Goal: Browse casually

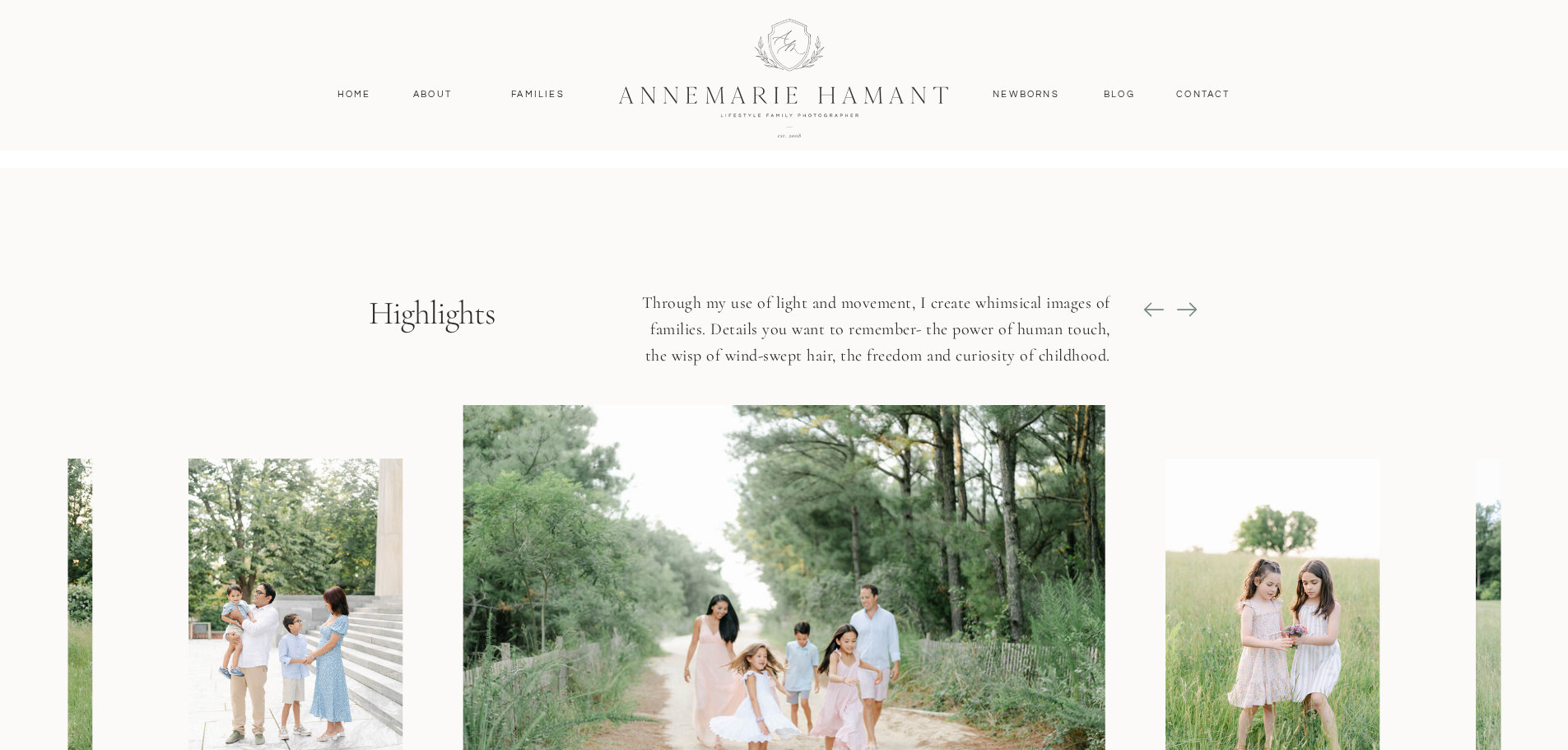
scroll to position [1893, 0]
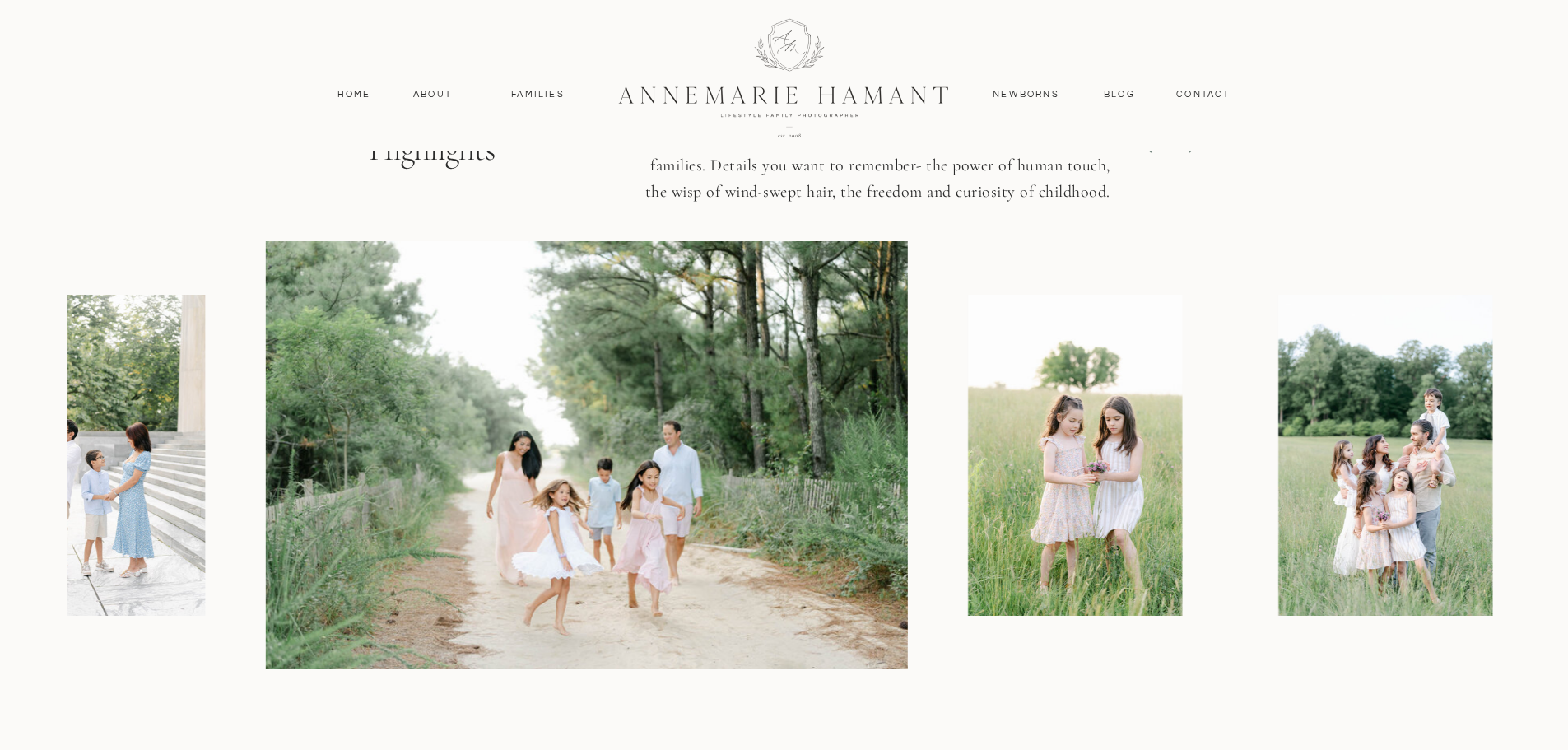
click at [1003, 505] on img at bounding box center [1076, 455] width 214 height 321
click at [645, 507] on div at bounding box center [982, 455] width 1433 height 428
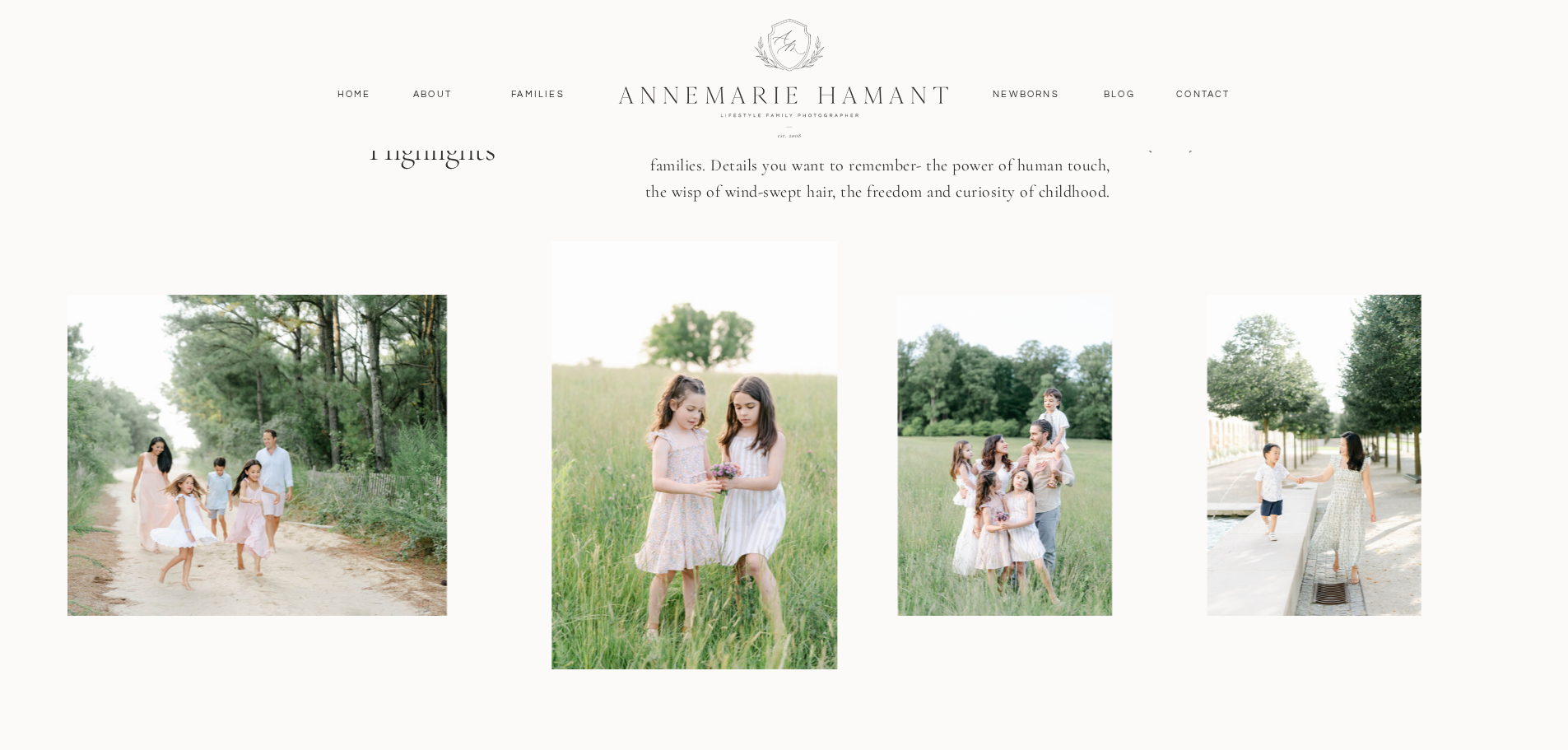
click at [1208, 550] on img at bounding box center [1315, 455] width 214 height 321
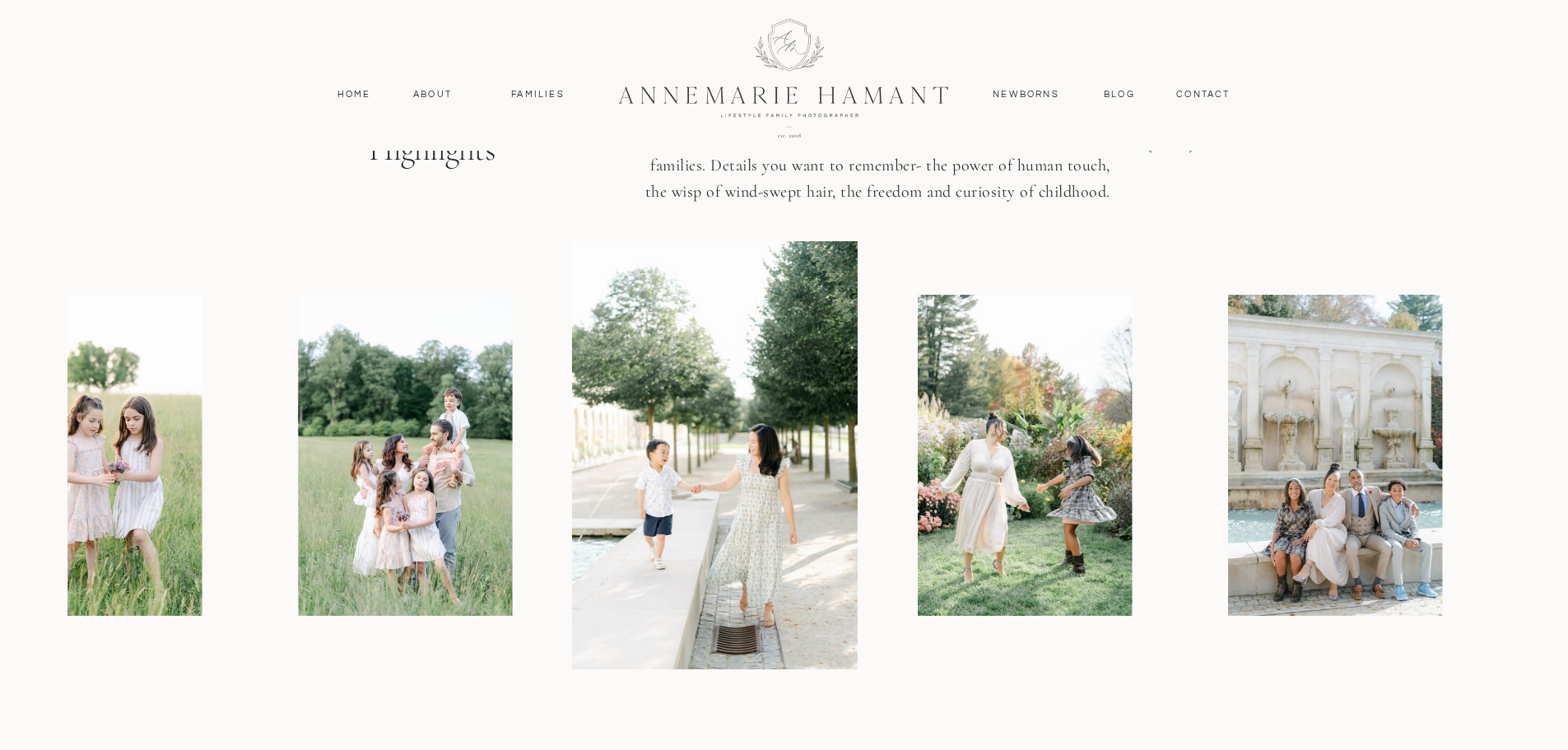
click at [1004, 546] on div at bounding box center [784, 455] width 1433 height 428
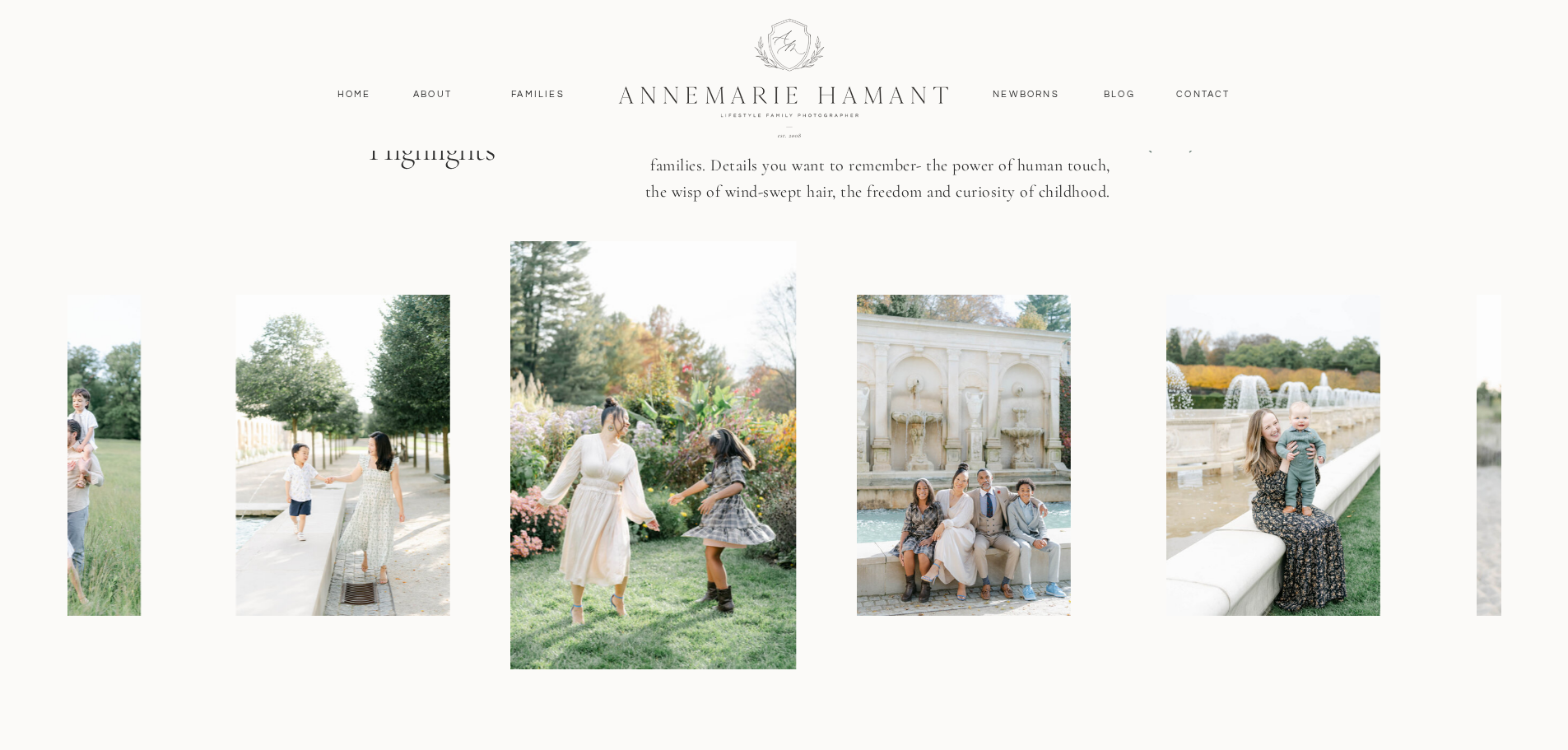
click at [1167, 550] on img at bounding box center [1274, 455] width 214 height 321
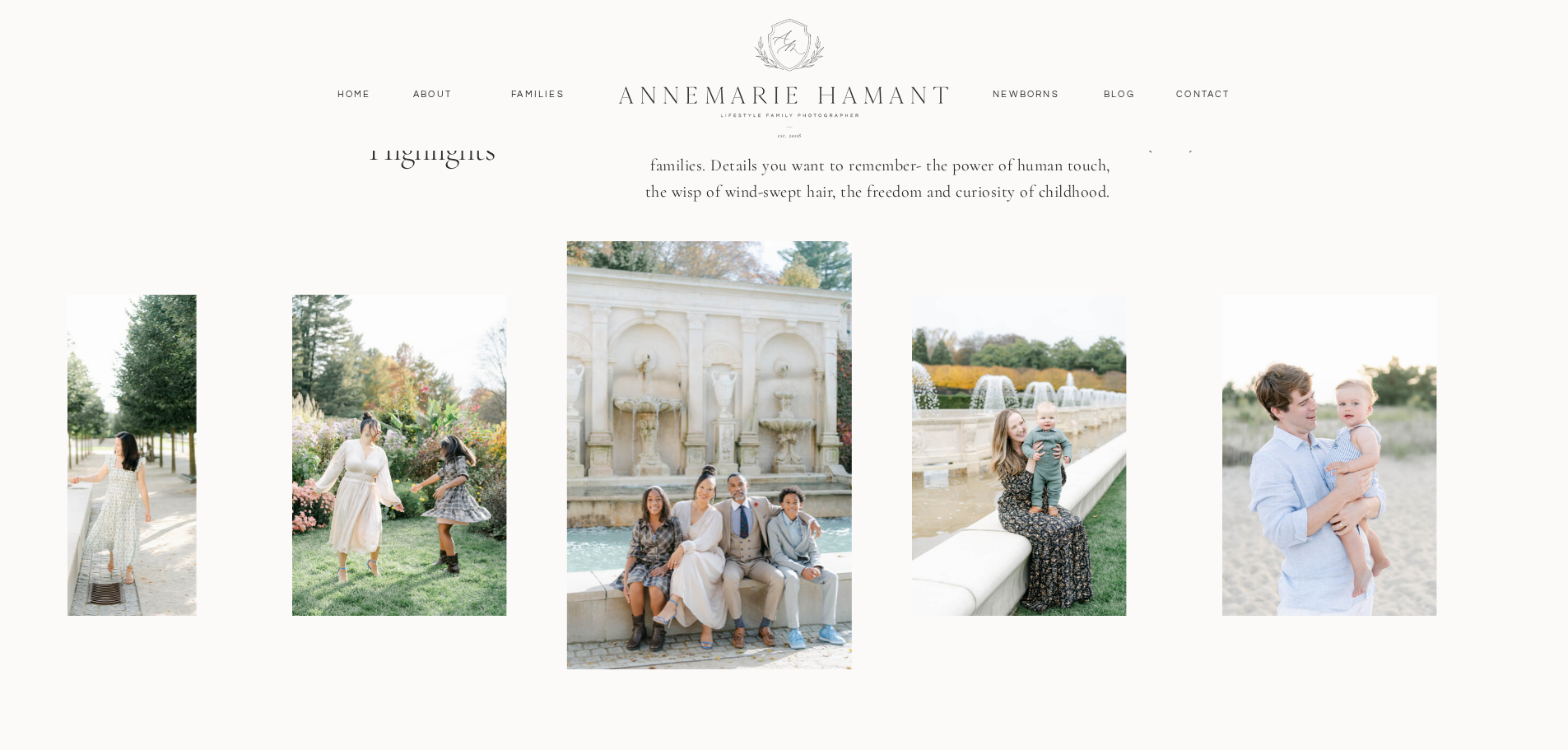
click at [1079, 590] on div at bounding box center [784, 455] width 1433 height 428
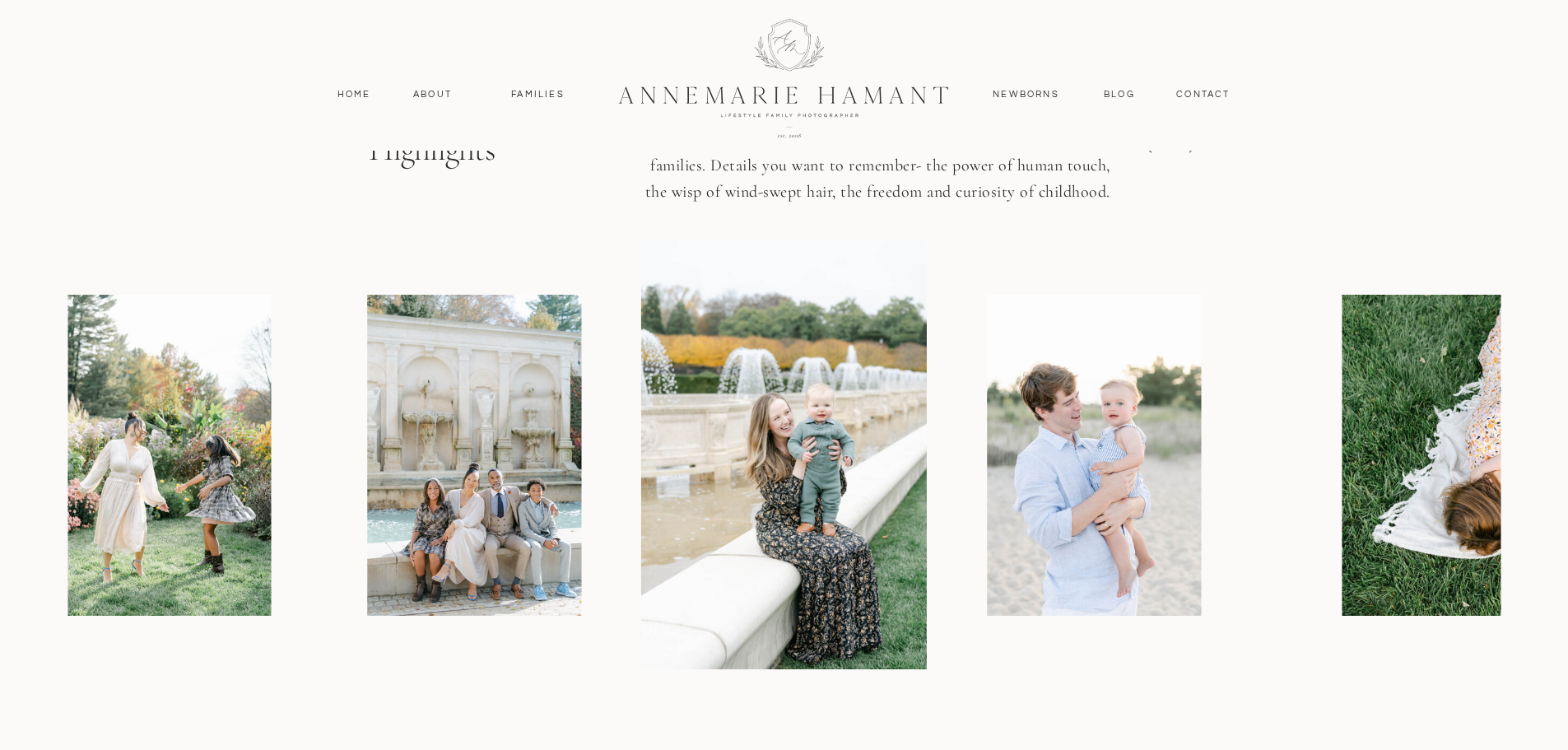
click at [977, 583] on div at bounding box center [784, 455] width 1433 height 428
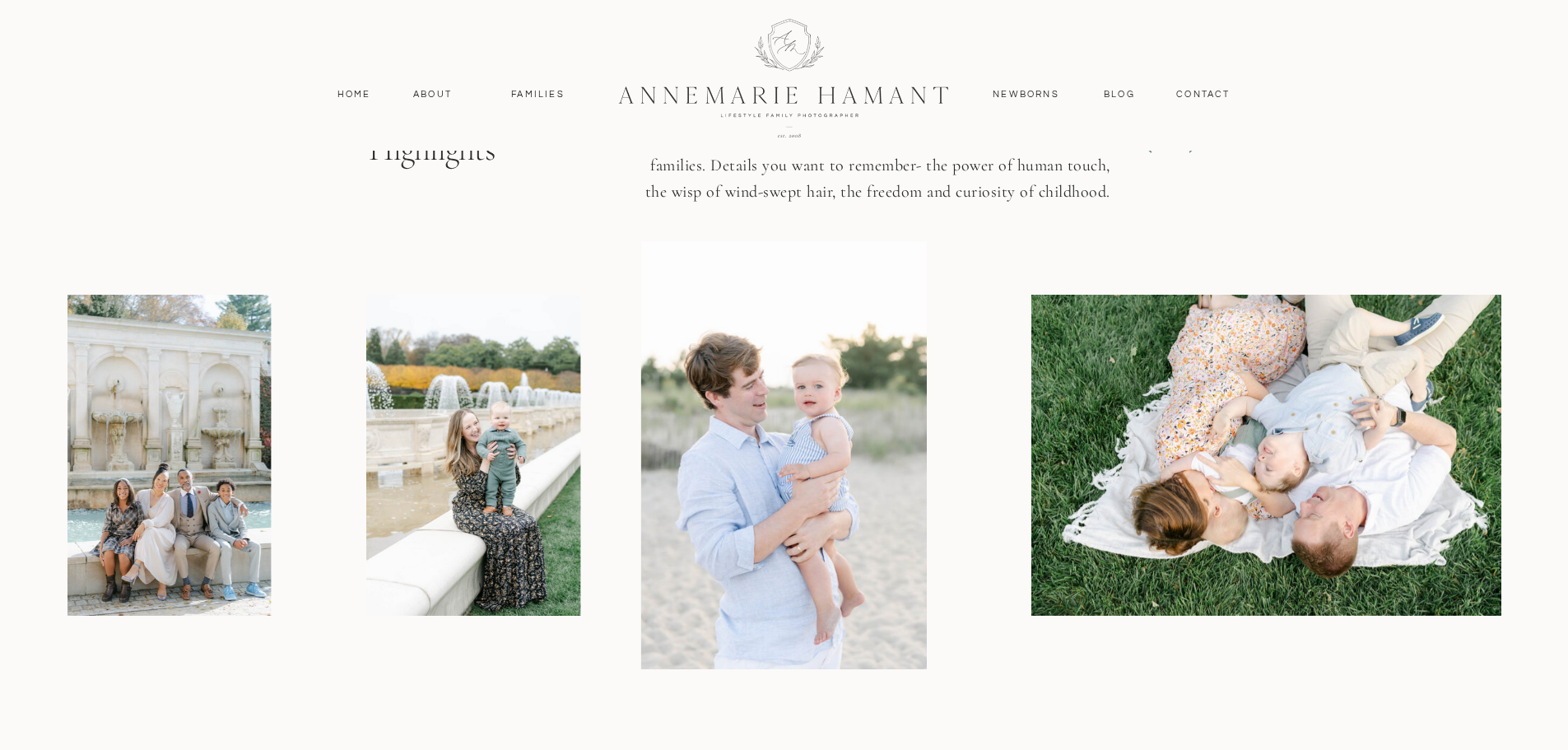
click at [1032, 613] on img at bounding box center [1272, 455] width 482 height 321
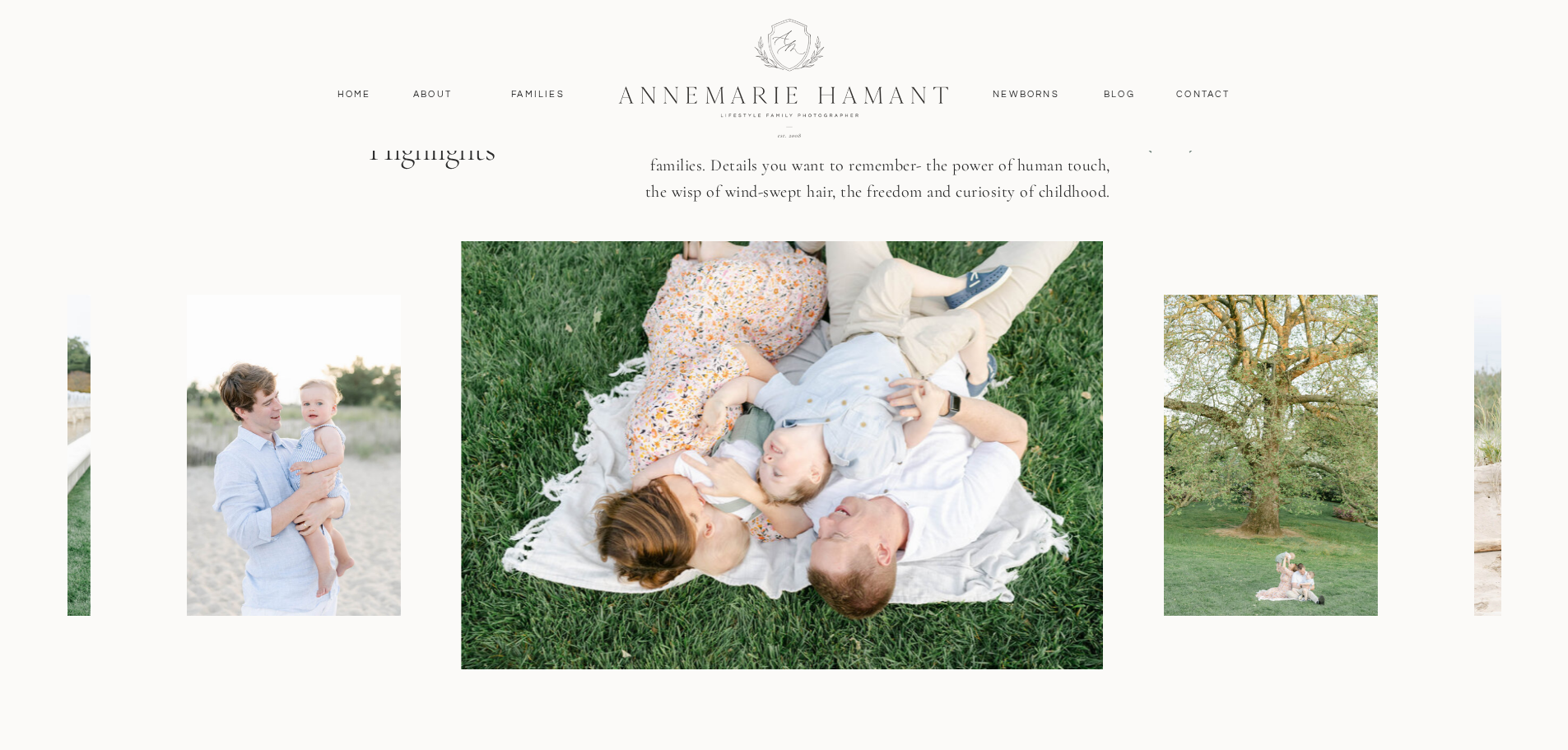
click at [1164, 612] on img at bounding box center [1272, 455] width 214 height 321
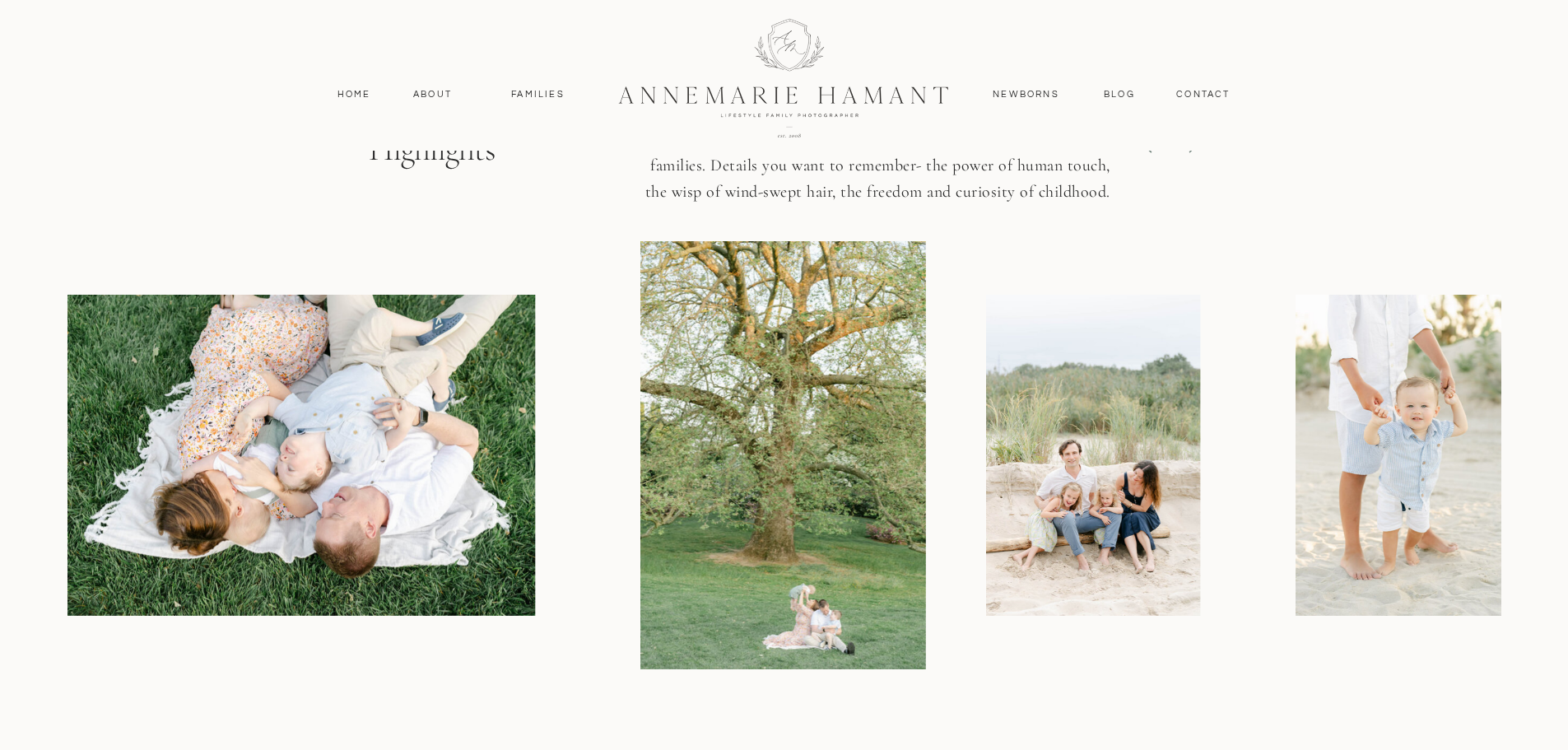
click at [1297, 575] on img at bounding box center [1404, 455] width 214 height 321
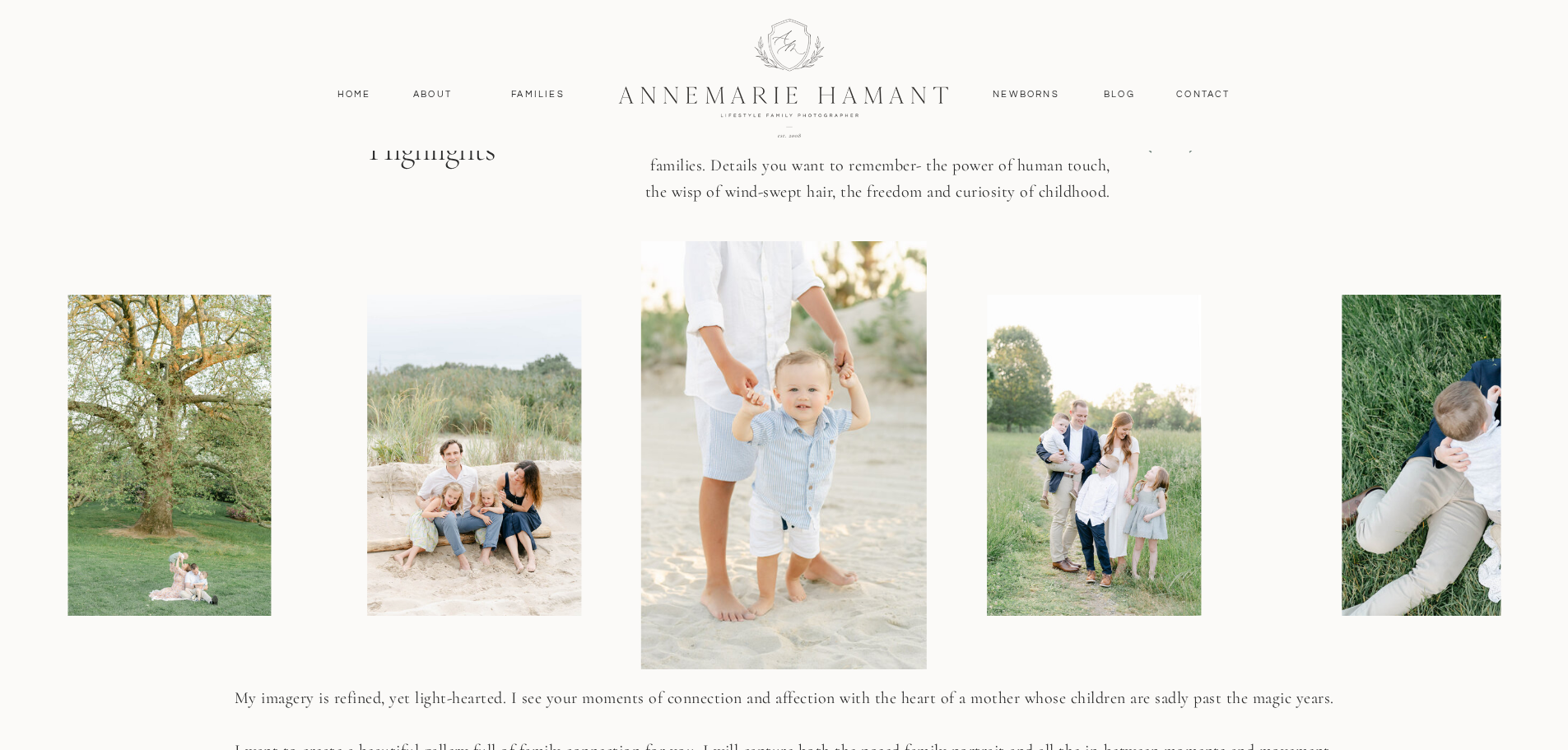
click at [841, 550] on div at bounding box center [784, 455] width 1433 height 428
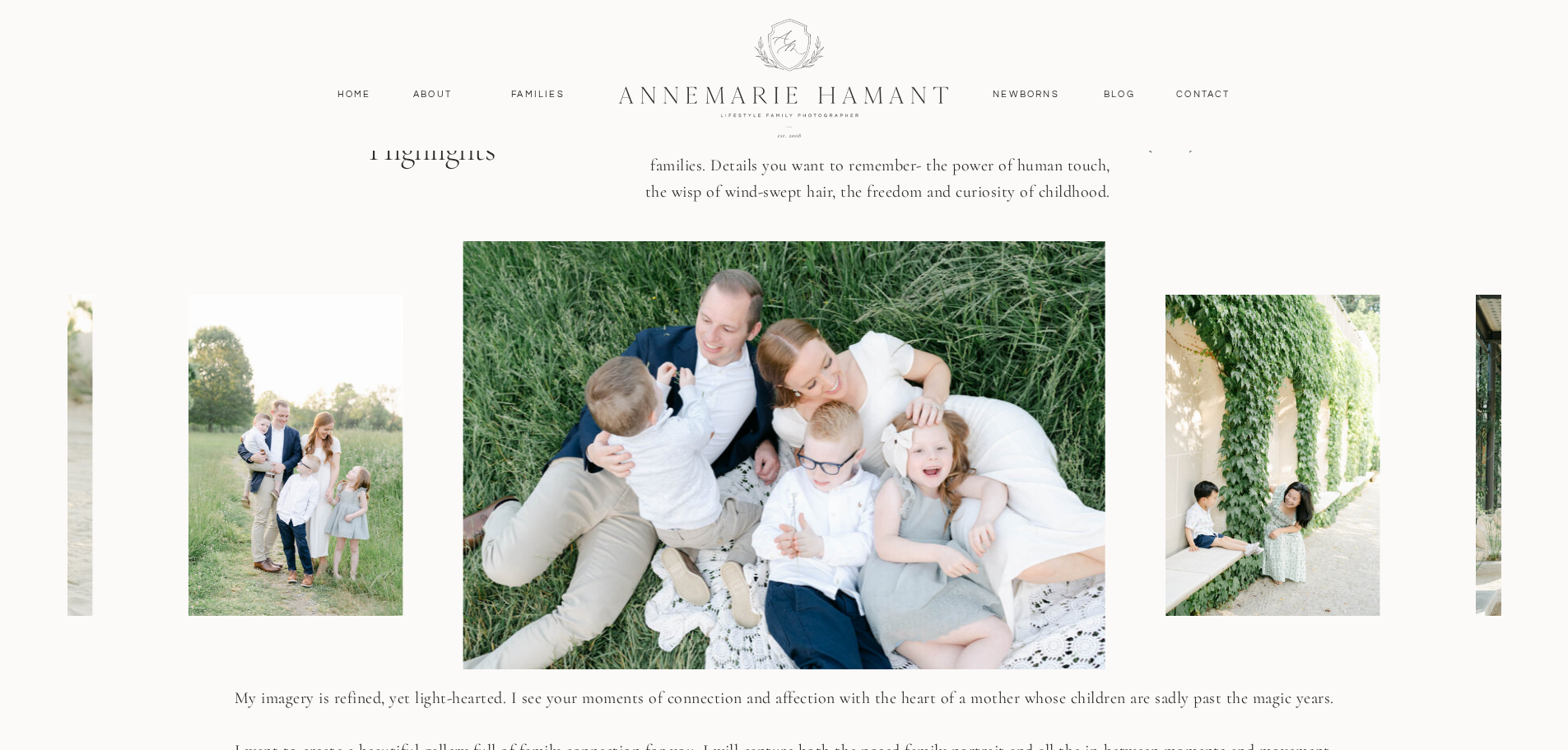
click at [1166, 561] on img at bounding box center [1273, 455] width 214 height 321
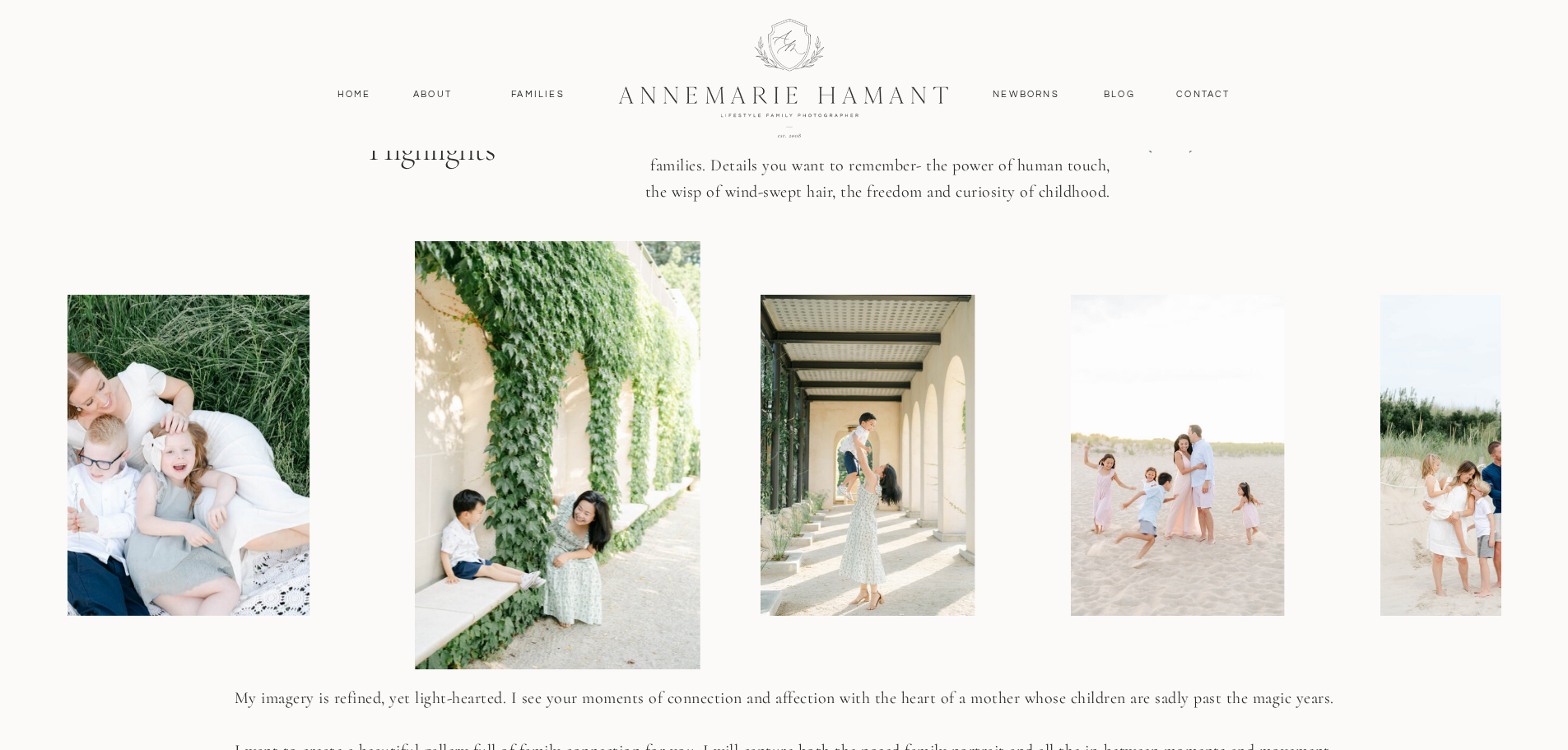
click at [1071, 585] on img at bounding box center [1178, 455] width 214 height 321
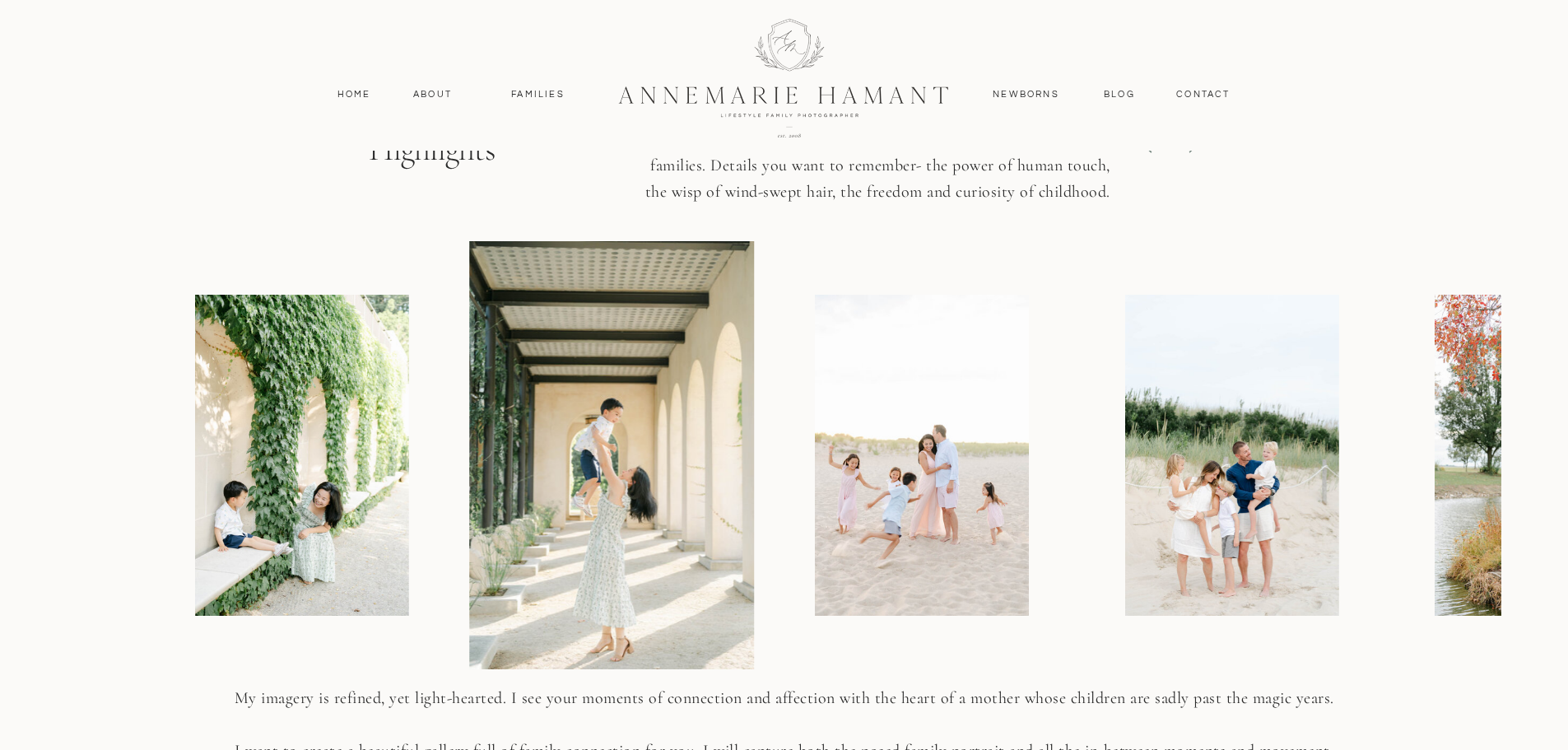
click at [1015, 566] on div at bounding box center [784, 455] width 1433 height 428
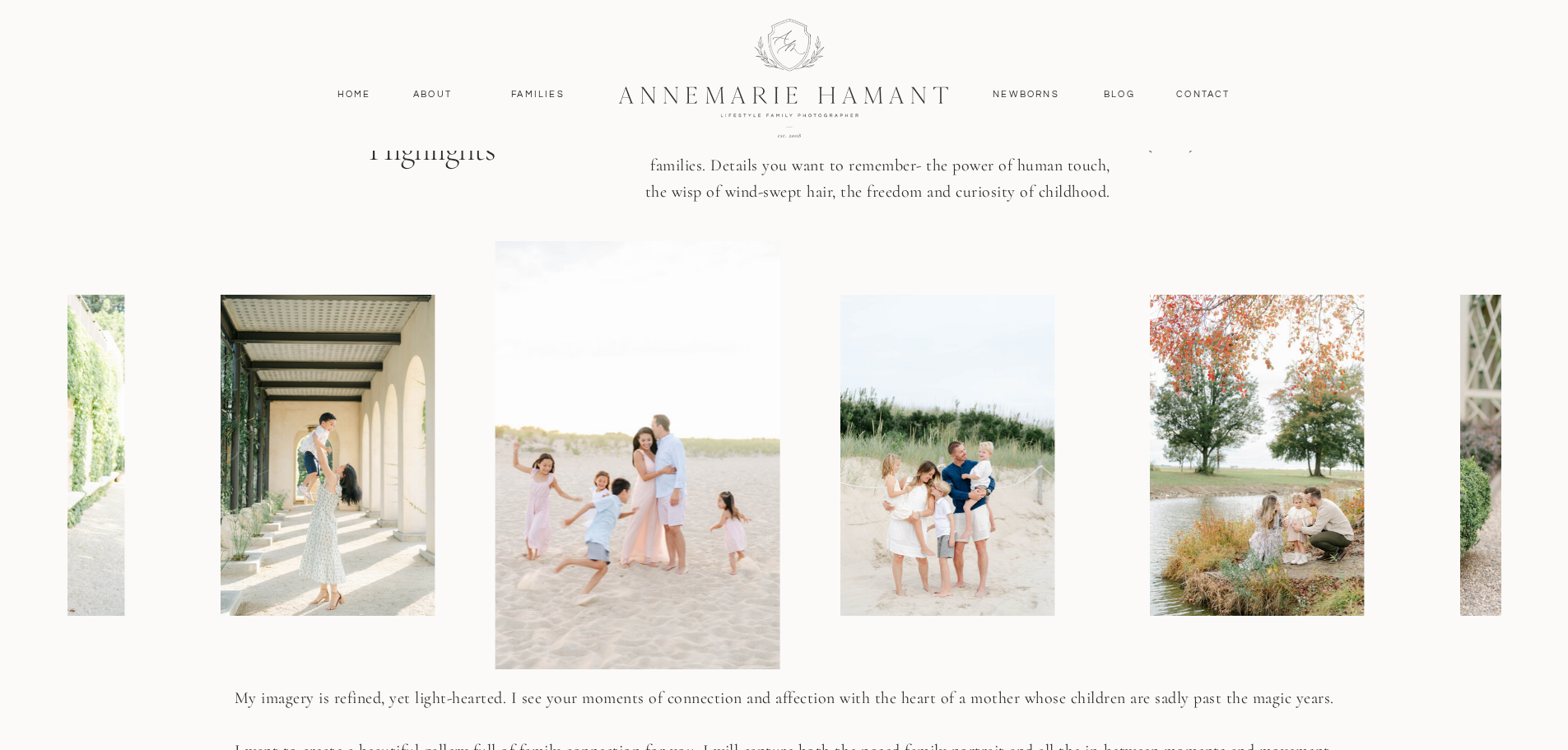
click at [935, 582] on div at bounding box center [784, 455] width 1433 height 428
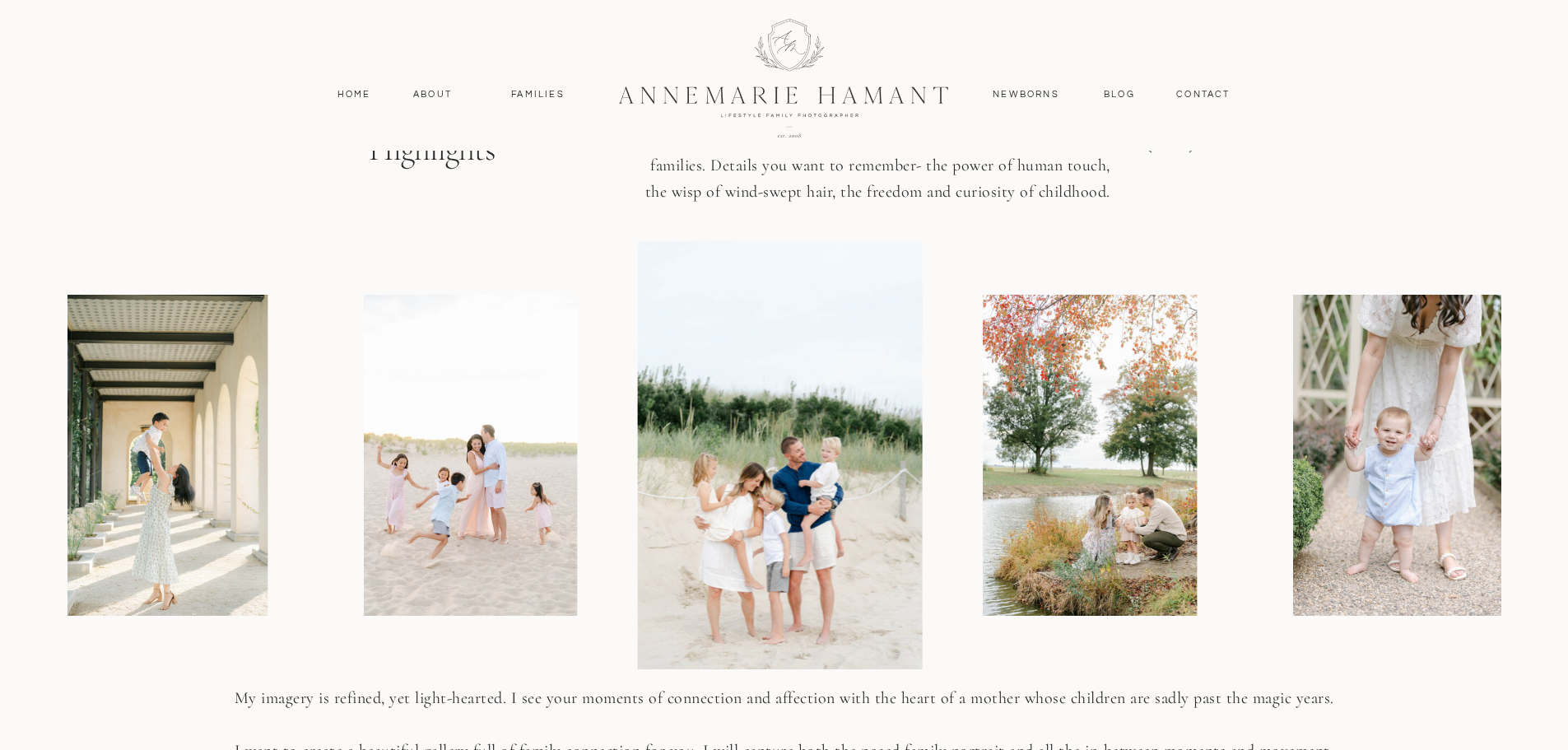
click at [968, 580] on div at bounding box center [784, 455] width 1433 height 428
